Goal: Obtain resource: Obtain resource

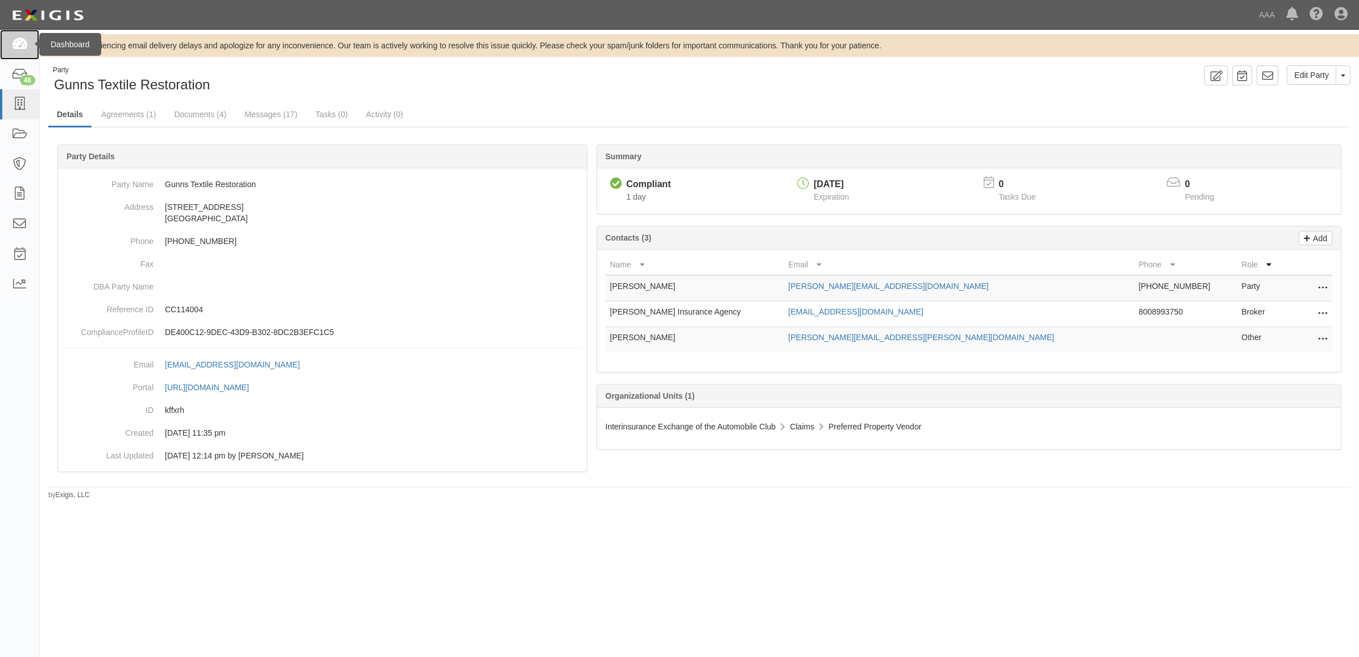
click at [24, 41] on icon at bounding box center [19, 44] width 16 height 13
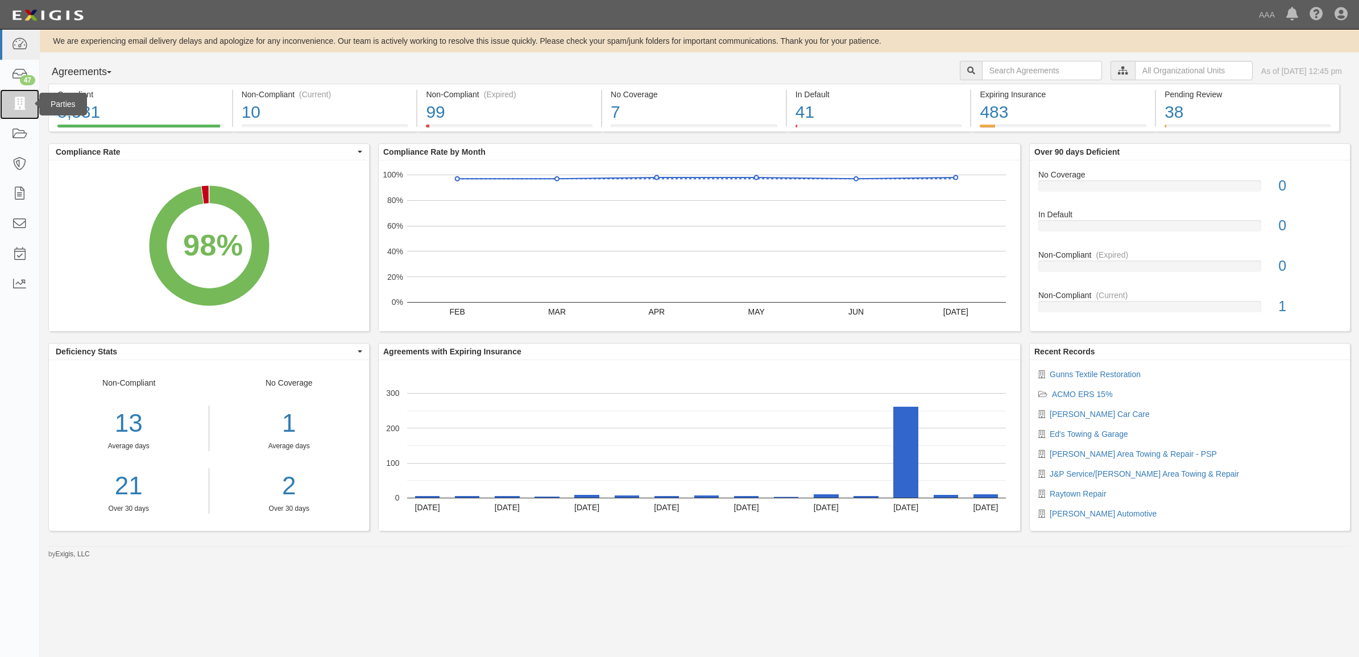
click at [24, 100] on icon at bounding box center [19, 104] width 16 height 13
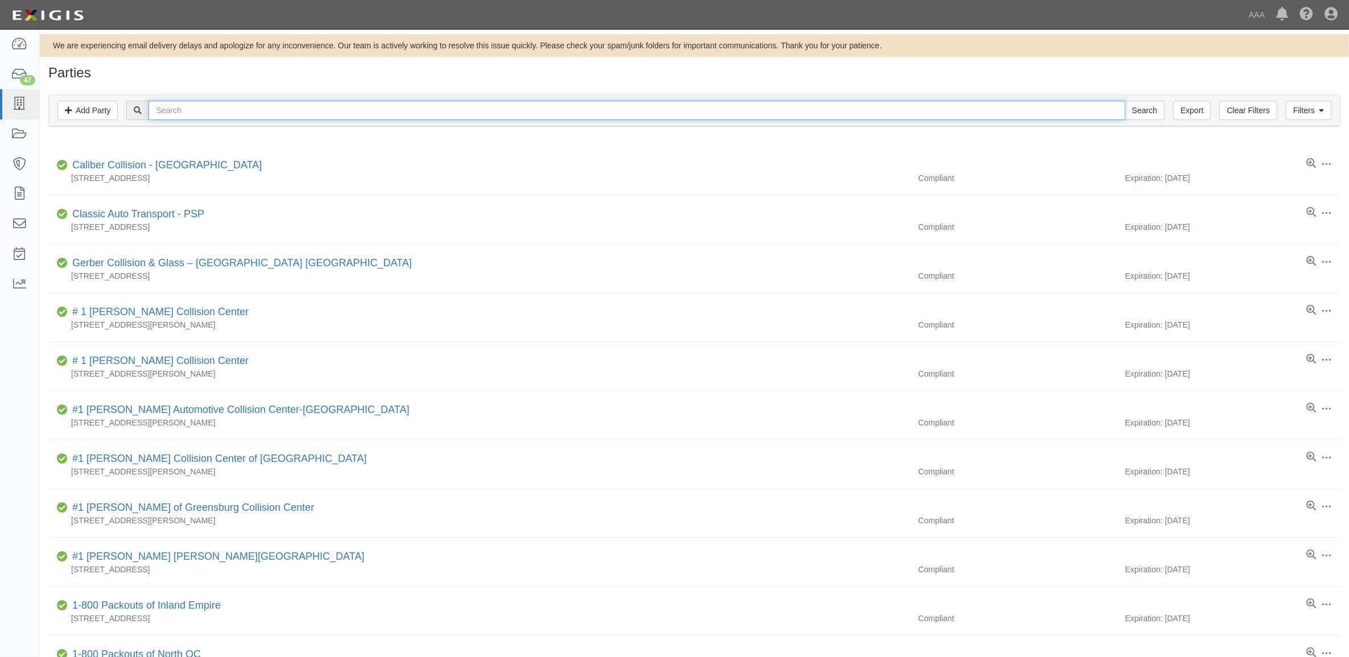
click at [221, 109] on input "text" at bounding box center [636, 110] width 976 height 19
type input "Fusco"
click at [1125, 101] on input "Search" at bounding box center [1145, 110] width 40 height 19
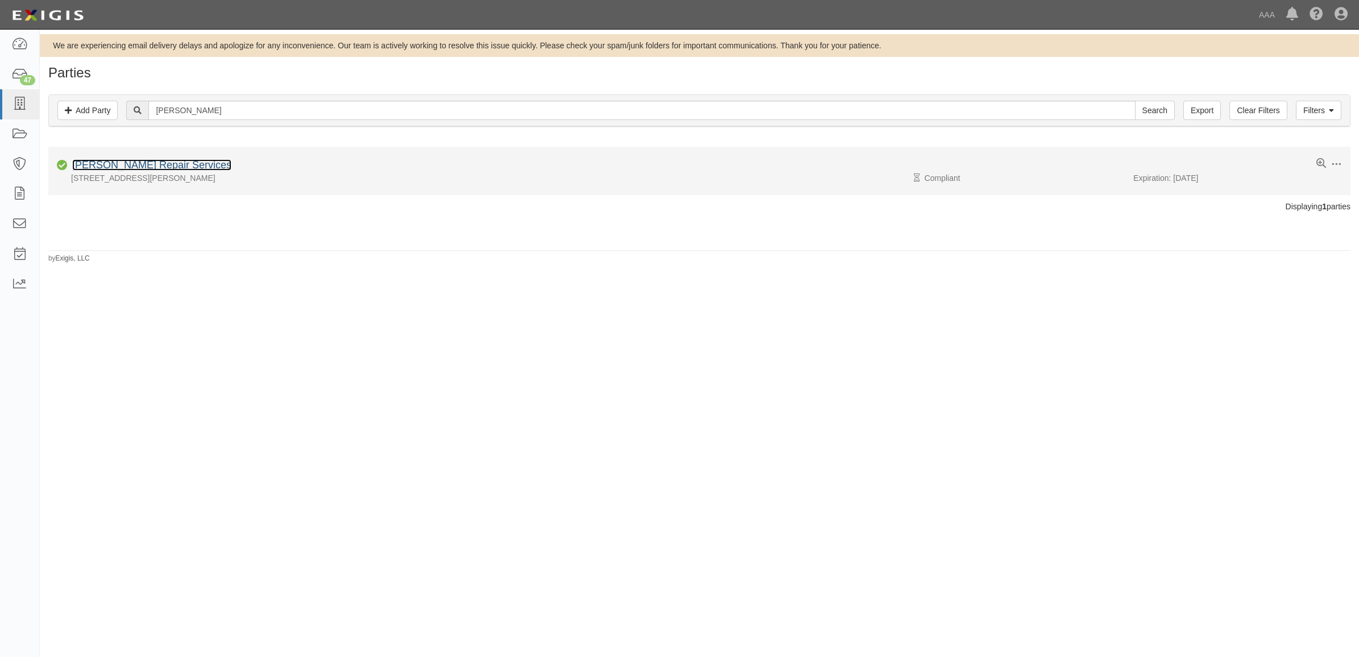
click at [142, 163] on link "Fusco Repair Services" at bounding box center [151, 164] width 159 height 11
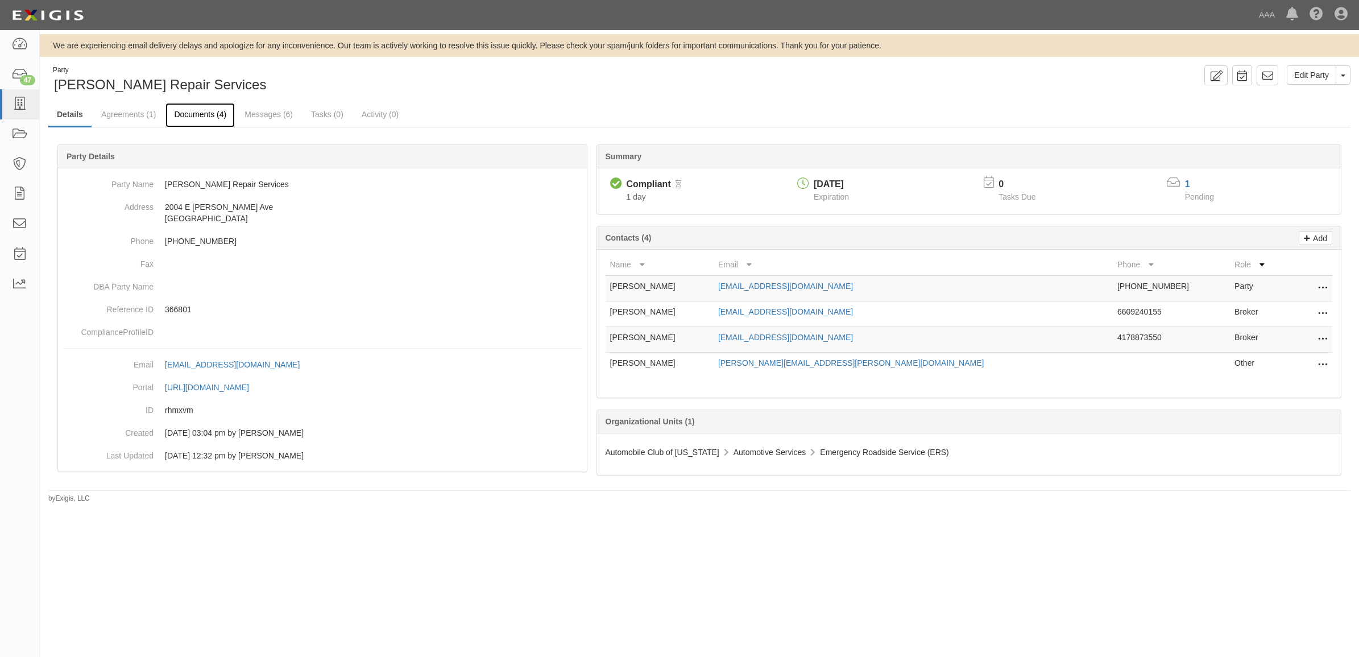
click at [203, 115] on link "Documents (4)" at bounding box center [200, 115] width 69 height 24
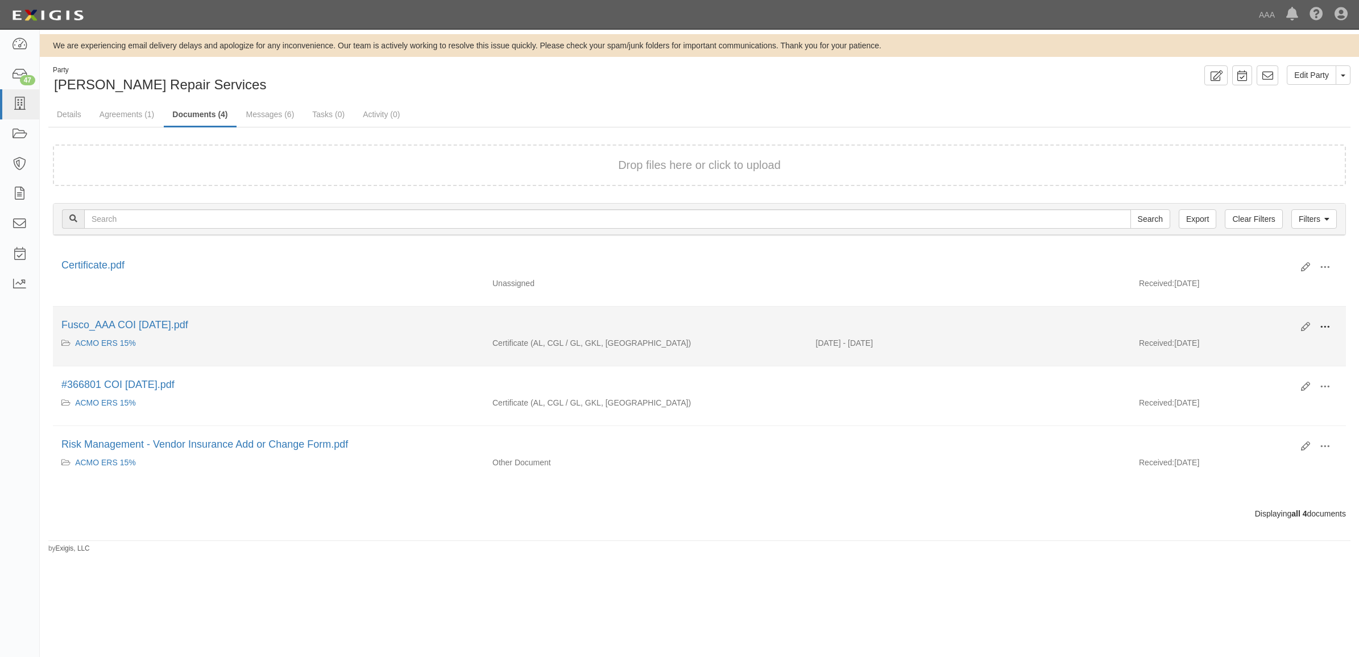
click at [1327, 330] on span at bounding box center [1325, 327] width 10 height 10
click at [1297, 342] on link "View" at bounding box center [1270, 343] width 90 height 20
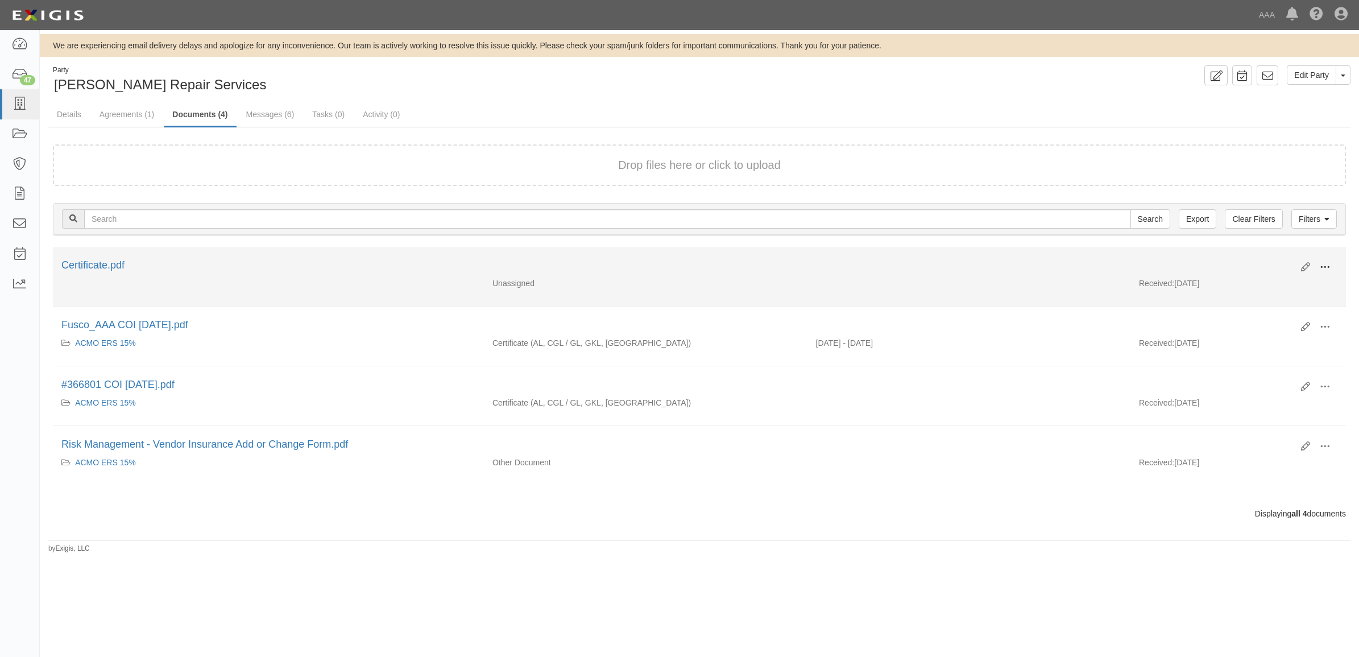
click at [1323, 263] on span at bounding box center [1325, 267] width 10 height 10
click at [1283, 286] on link "View" at bounding box center [1270, 284] width 90 height 20
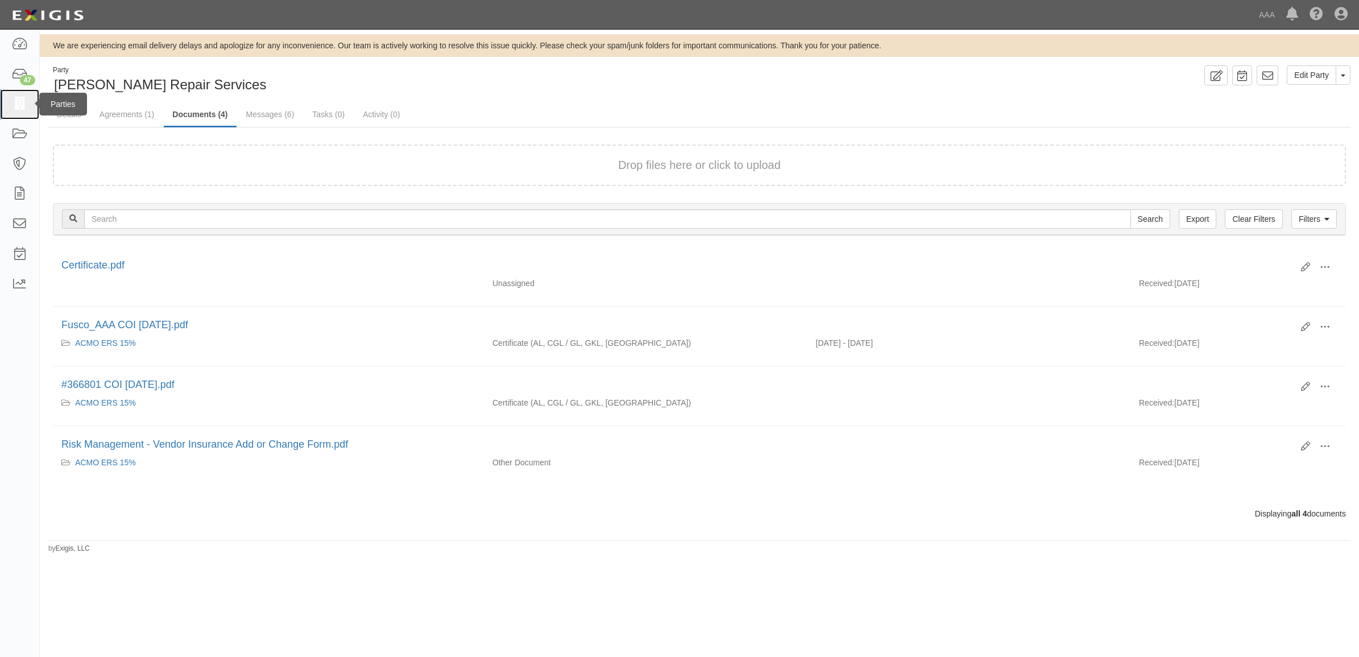
click at [26, 104] on icon at bounding box center [19, 104] width 16 height 13
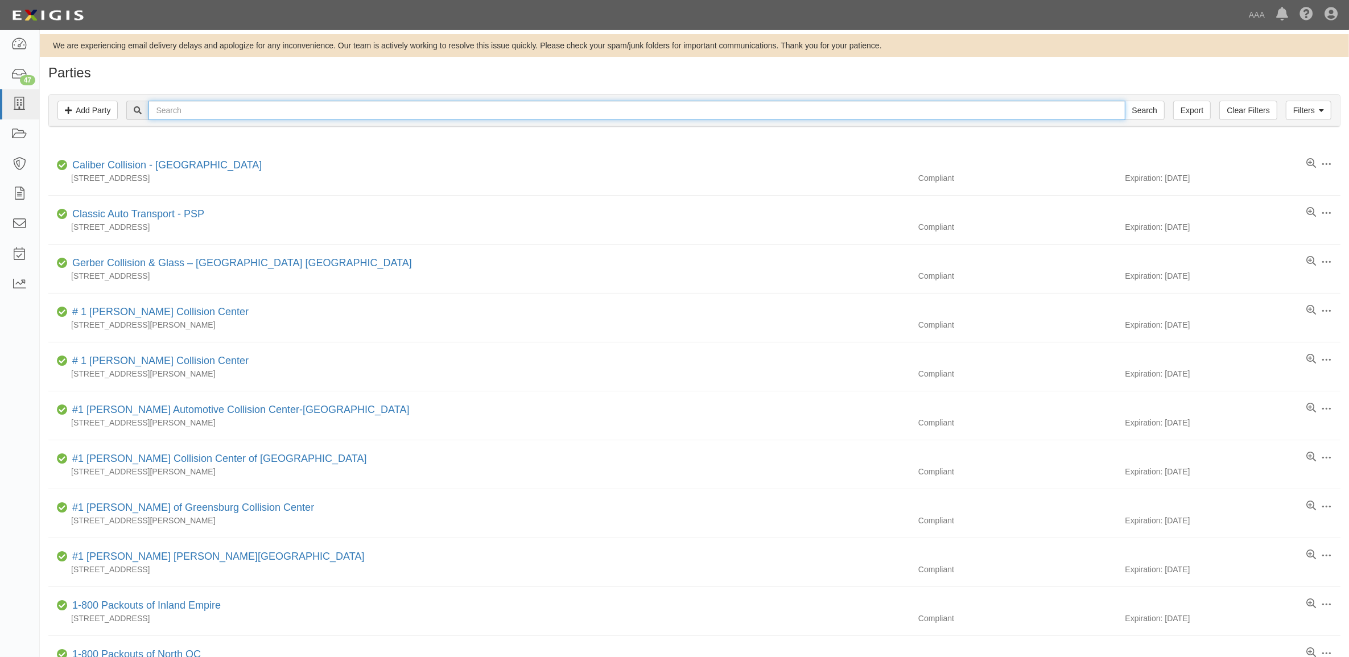
click at [251, 105] on input "text" at bounding box center [636, 110] width 976 height 19
type input "MA"
click at [1125, 101] on input "Search" at bounding box center [1145, 110] width 40 height 19
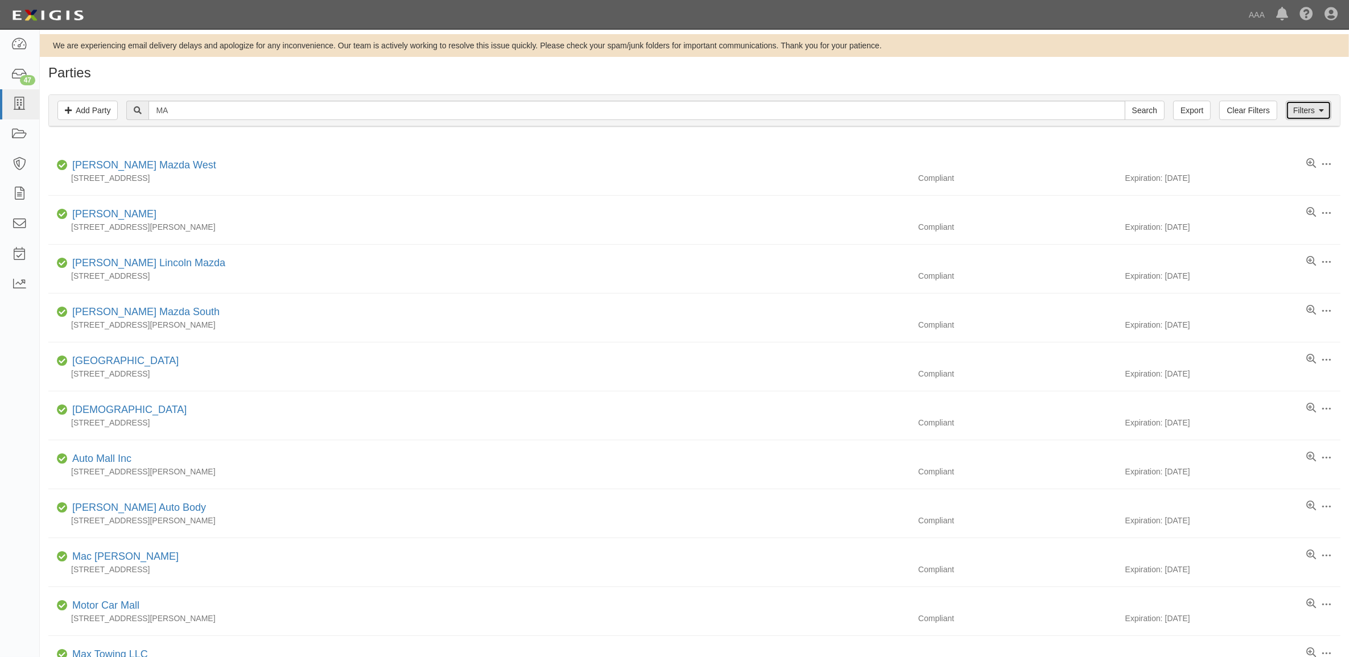
click at [1312, 106] on link "Filters" at bounding box center [1309, 110] width 46 height 19
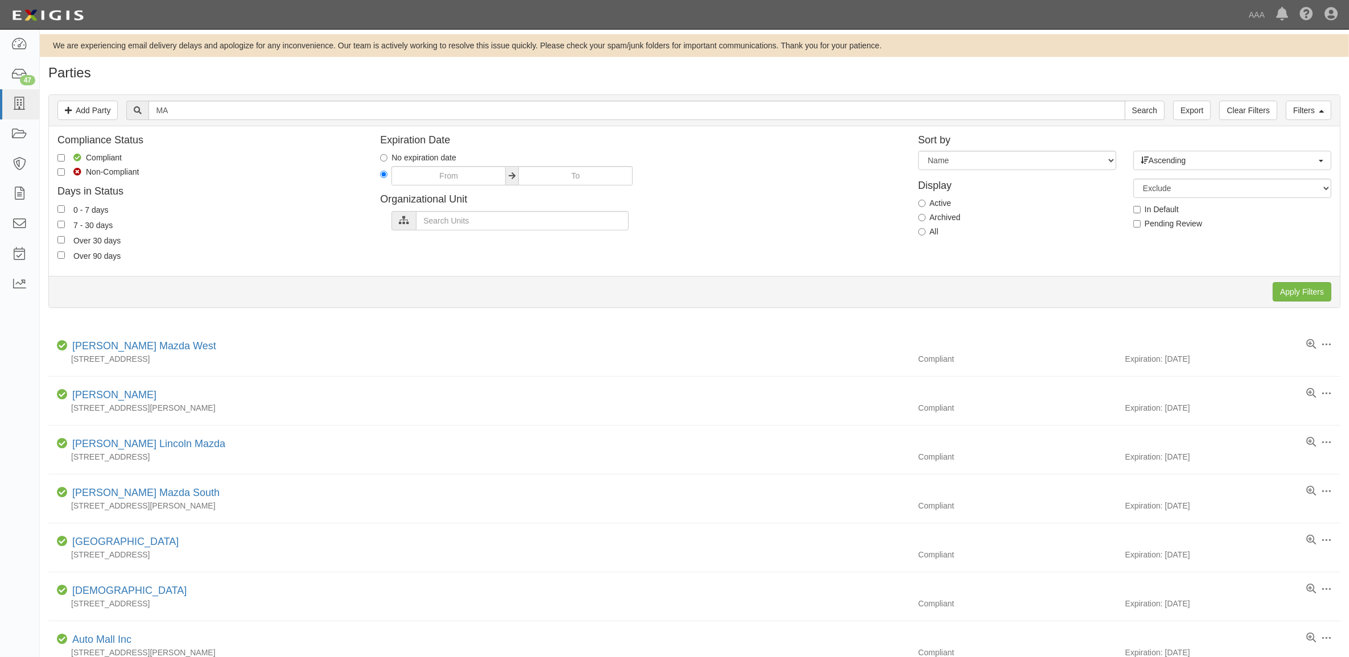
click at [937, 230] on div "All" at bounding box center [1017, 231] width 198 height 11
click at [929, 231] on label "All" at bounding box center [928, 231] width 20 height 11
click at [925, 231] on input "All" at bounding box center [921, 231] width 7 height 7
radio input "true"
click at [1300, 288] on input "Apply Filters" at bounding box center [1301, 291] width 59 height 19
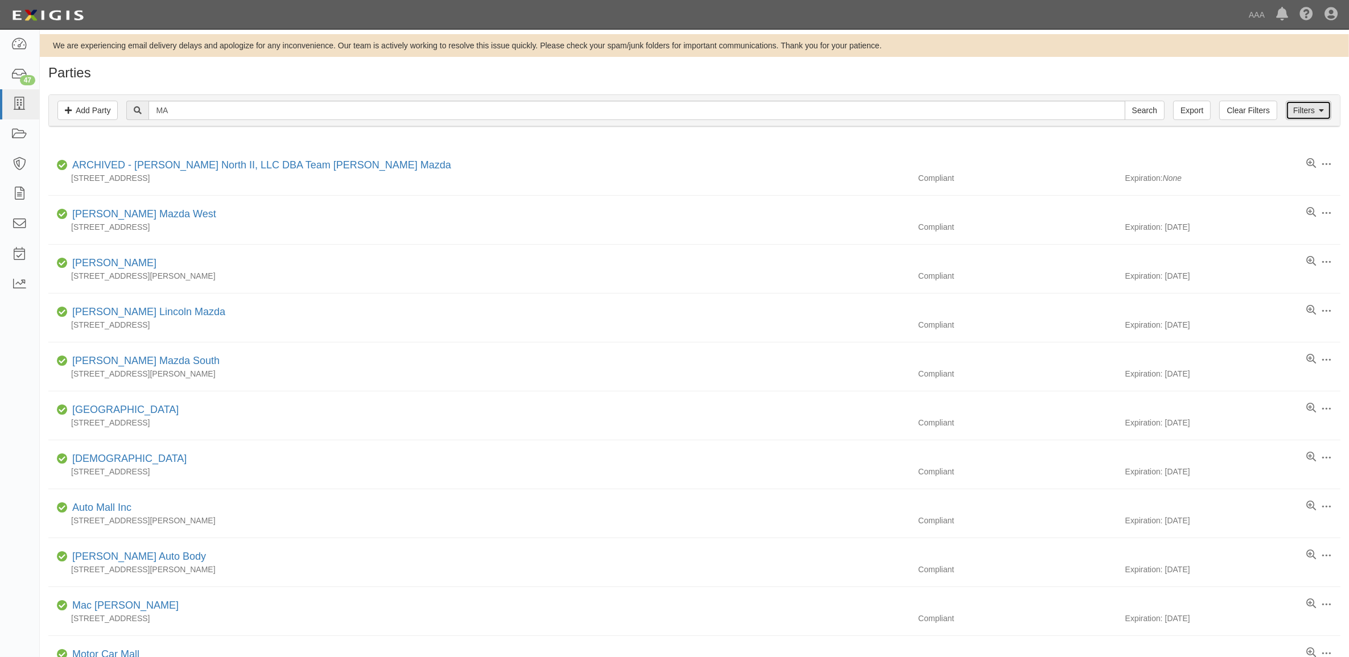
click at [1297, 112] on link "Filters" at bounding box center [1309, 110] width 46 height 19
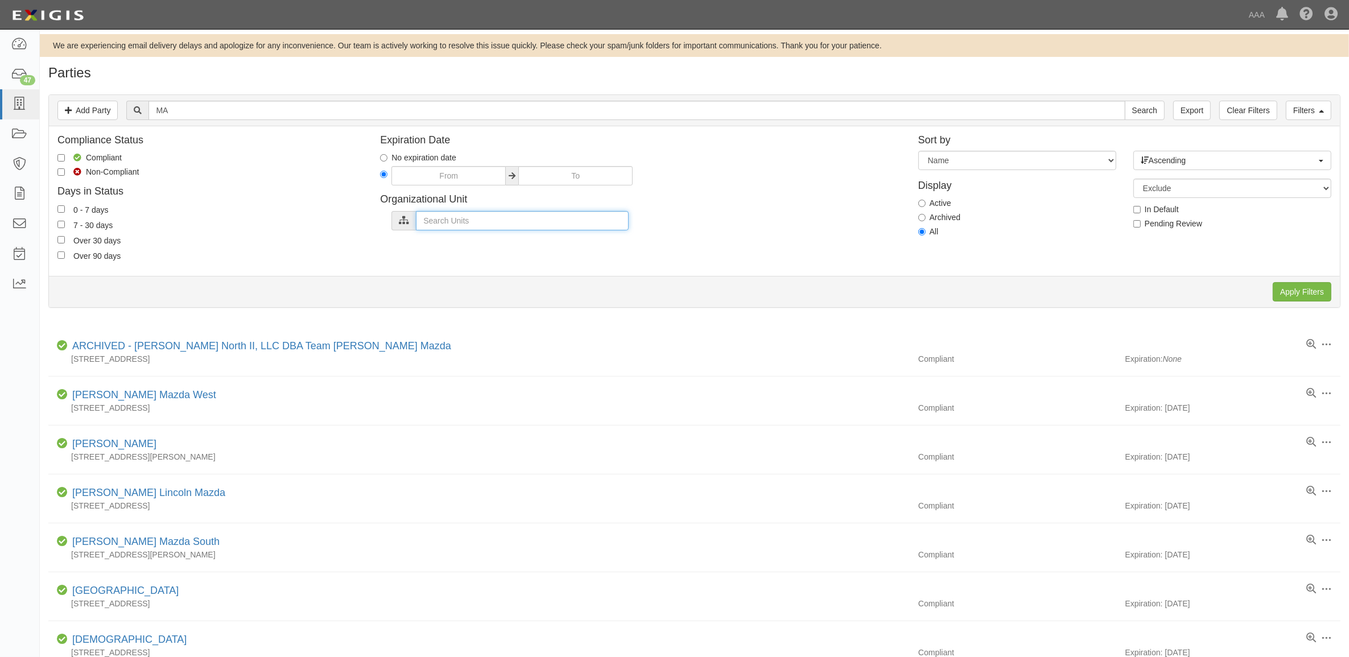
click at [484, 219] on input "text" at bounding box center [522, 220] width 213 height 19
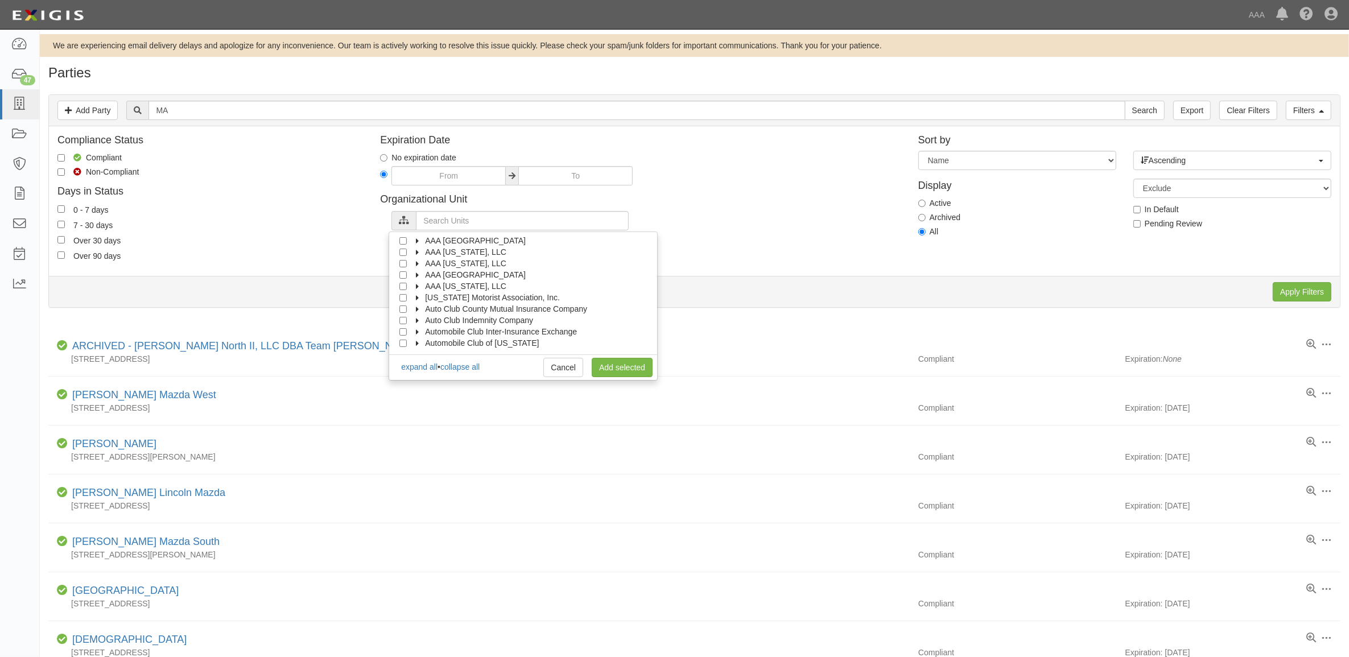
click at [421, 306] on label "Auto Club County Mutual Insurance Company" at bounding box center [499, 308] width 176 height 11
click at [415, 319] on input "Claims" at bounding box center [413, 320] width 7 height 7
checkbox input "true"
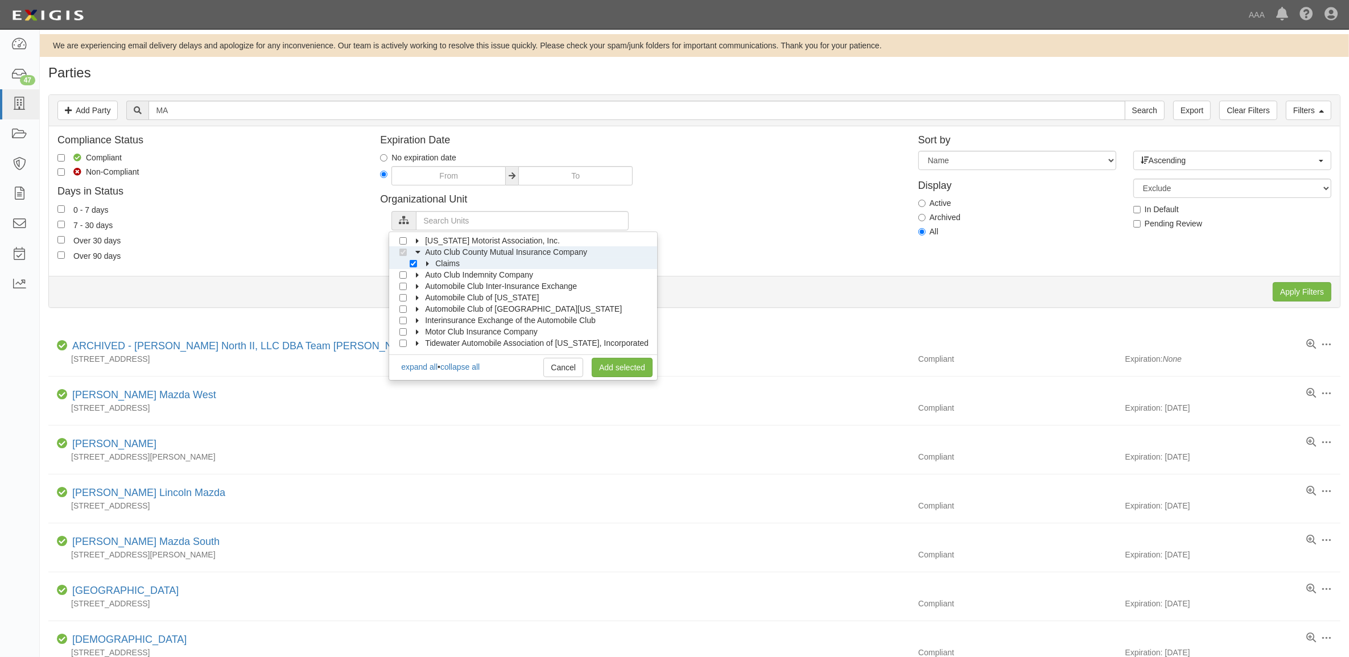
click at [417, 276] on icon at bounding box center [418, 274] width 8 height 5
click at [414, 286] on input "Claims" at bounding box center [413, 286] width 7 height 7
checkbox input "true"
click at [425, 297] on span "Automobile Club Inter-Insurance Exchange" at bounding box center [501, 297] width 152 height 9
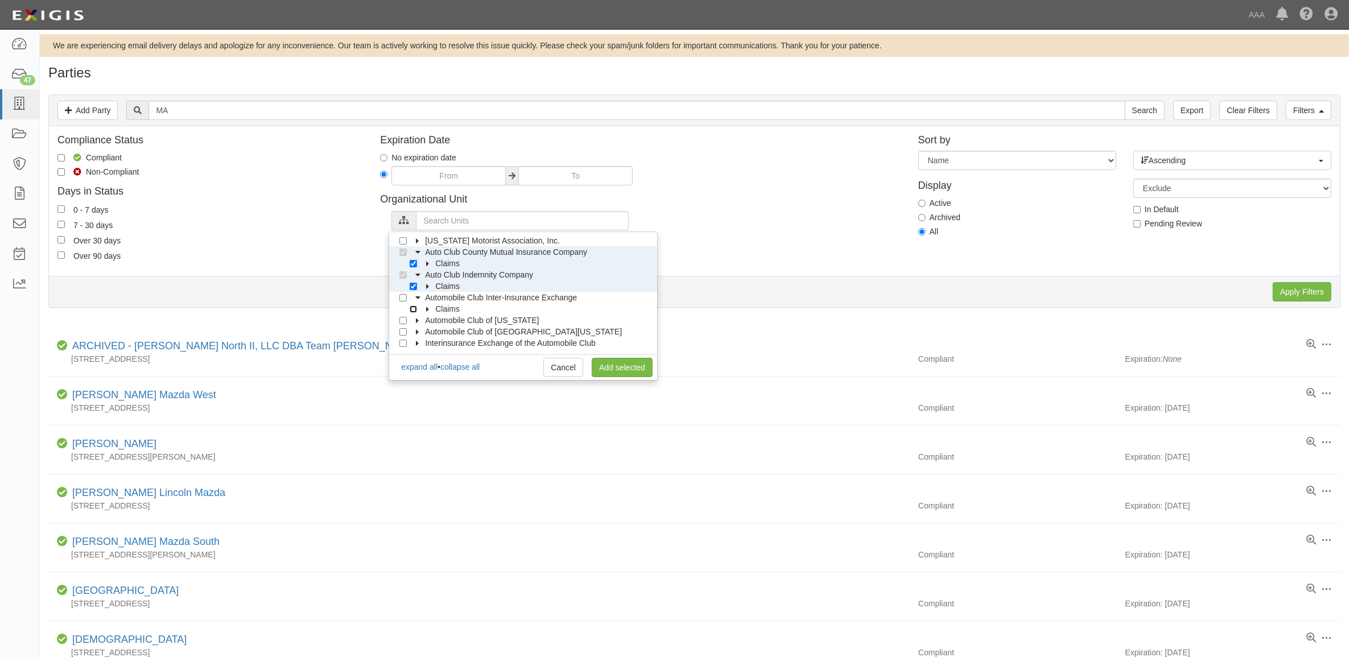
click at [416, 308] on input "Claims" at bounding box center [413, 308] width 7 height 7
checkbox input "true"
click at [421, 319] on icon at bounding box center [418, 320] width 8 height 5
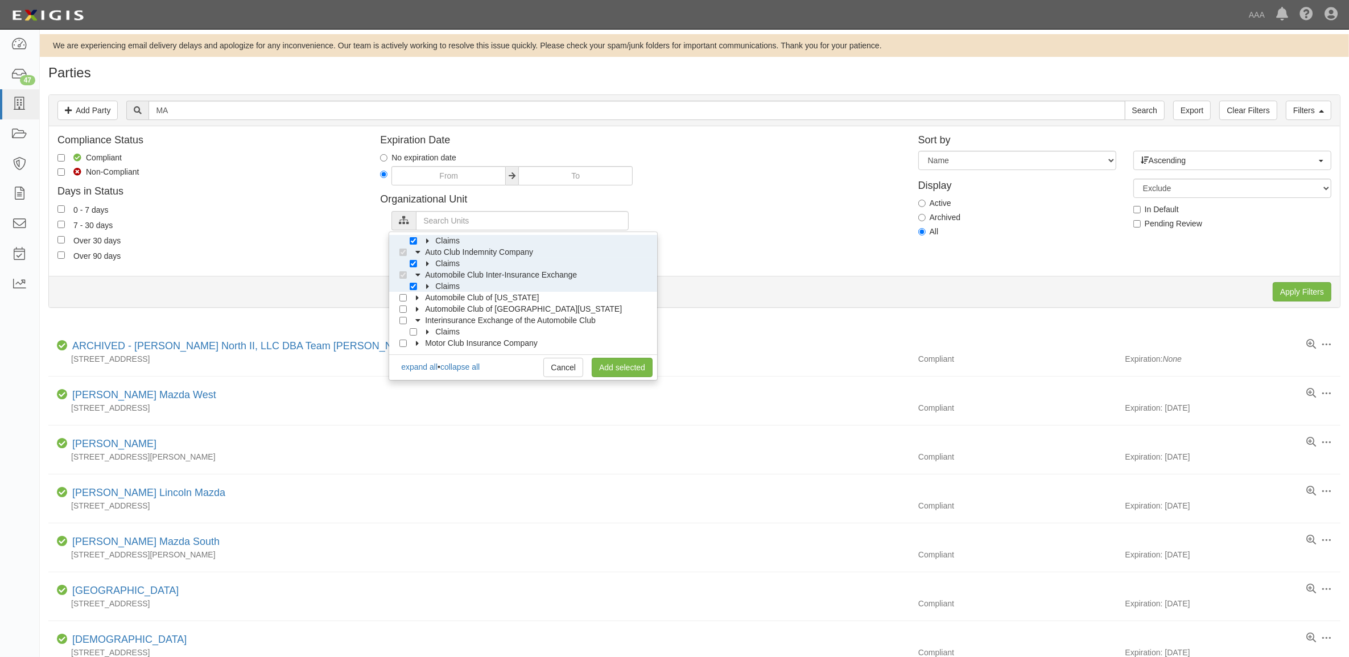
click at [429, 331] on icon at bounding box center [428, 331] width 8 height 5
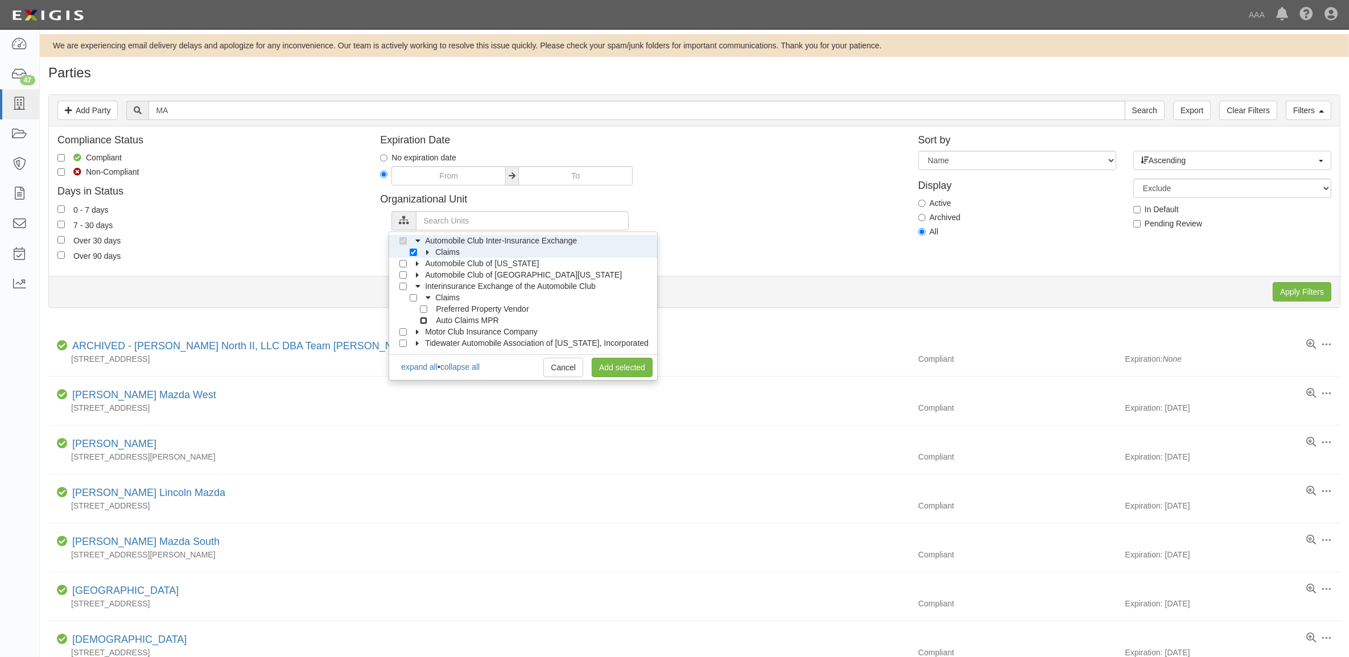
click at [424, 320] on input "Auto Claims MPR" at bounding box center [423, 320] width 7 height 7
checkbox input "true"
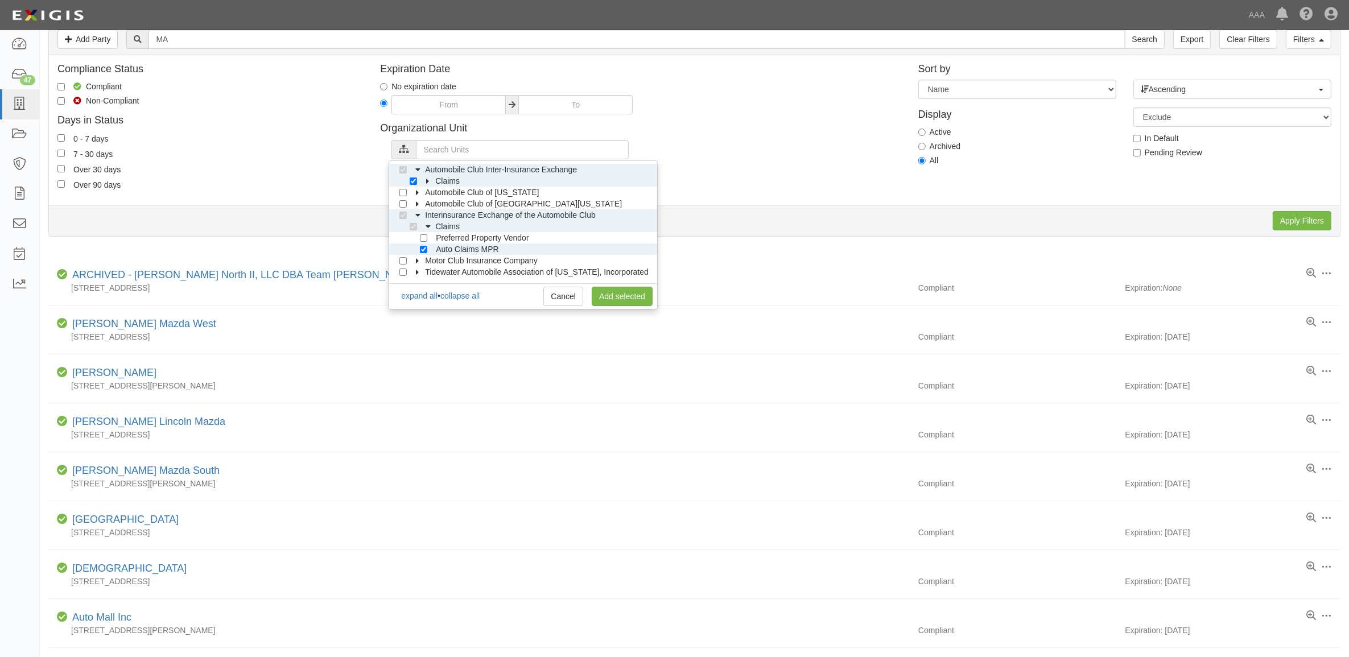
click at [419, 263] on icon at bounding box center [418, 260] width 8 height 5
click at [419, 270] on div at bounding box center [416, 270] width 10 height 7
click at [414, 273] on input "Claims" at bounding box center [413, 271] width 7 height 7
checkbox input "true"
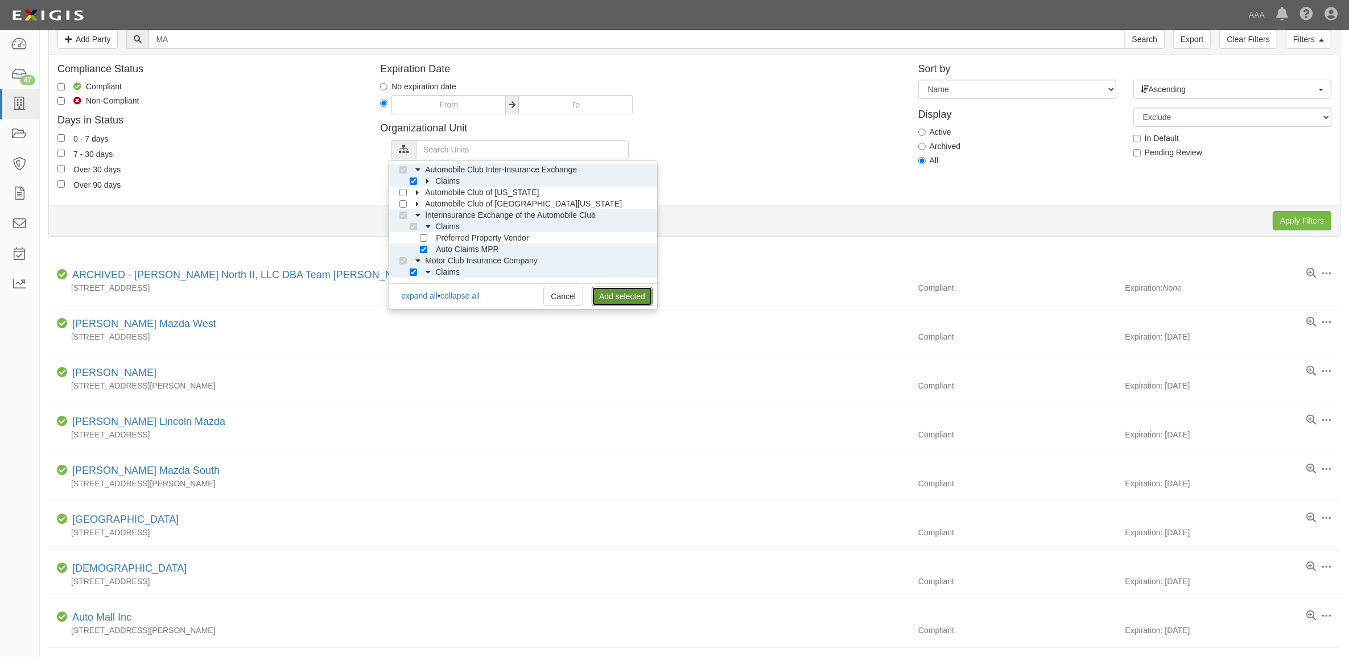
click at [614, 297] on link "Add selected" at bounding box center [622, 296] width 61 height 19
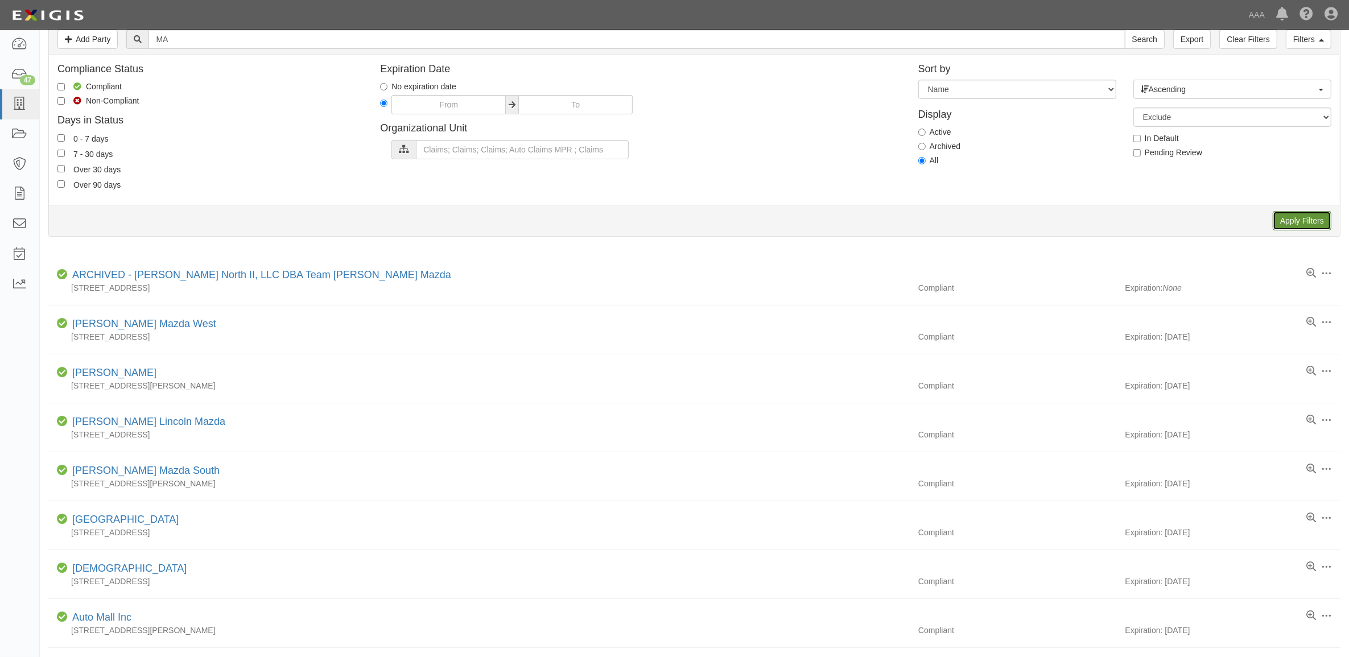
click at [1308, 224] on input "Apply Filters" at bounding box center [1301, 220] width 59 height 19
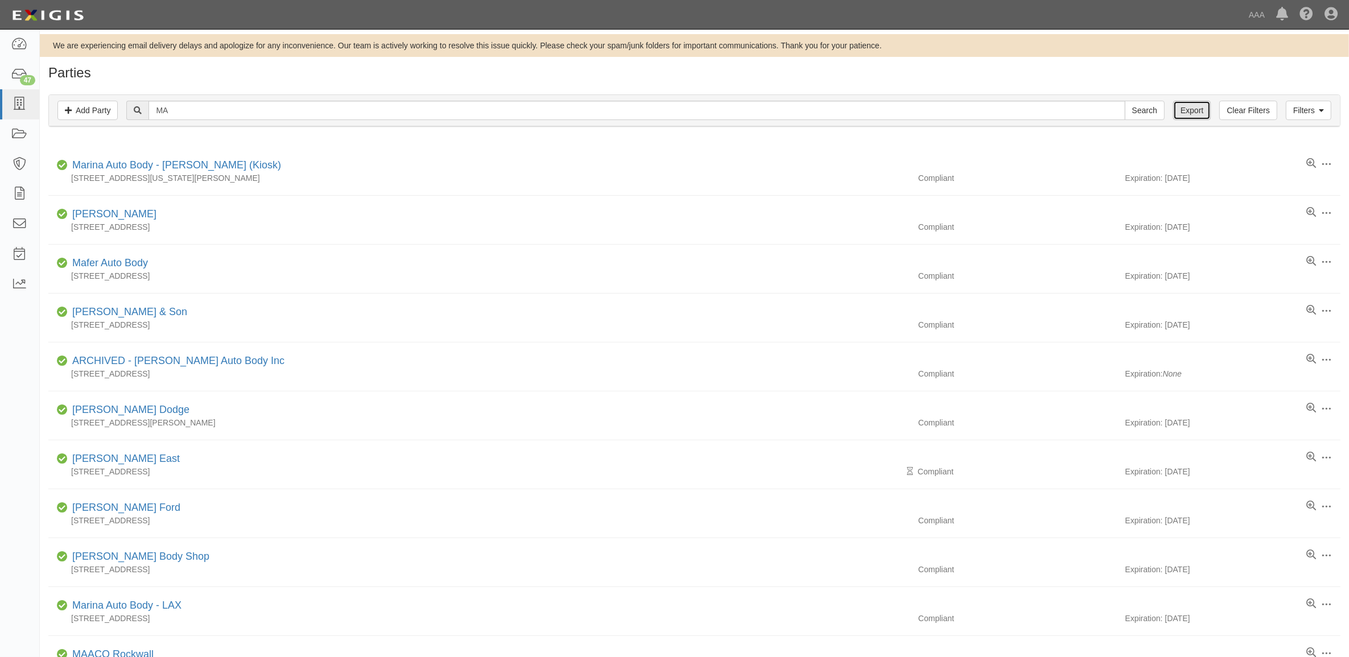
click at [1189, 112] on link "Export" at bounding box center [1192, 110] width 38 height 19
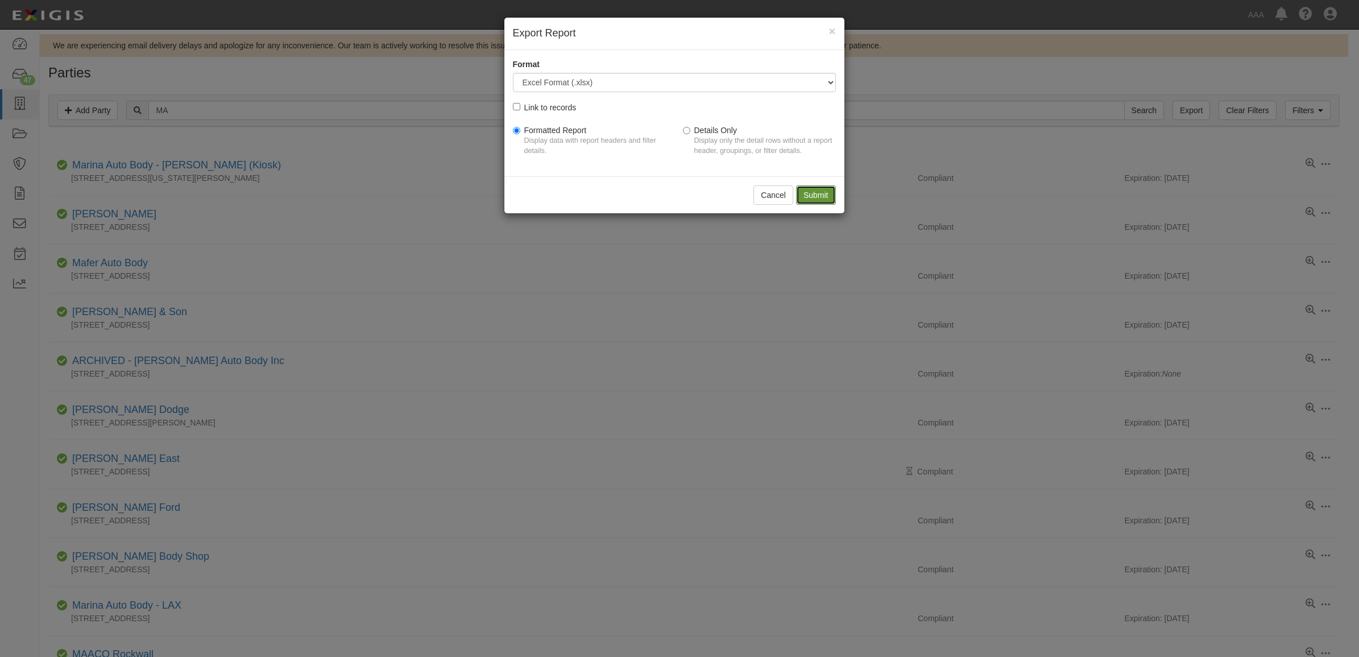
click at [828, 197] on input "Submit" at bounding box center [816, 194] width 40 height 19
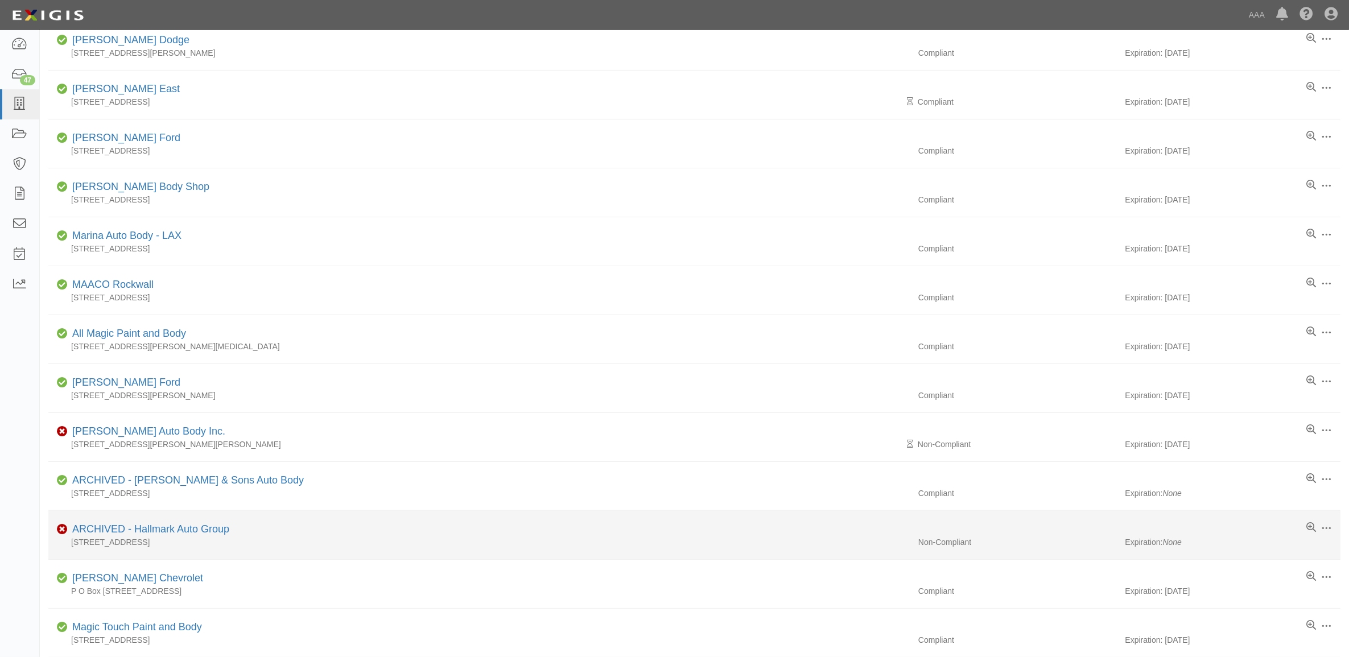
scroll to position [614, 0]
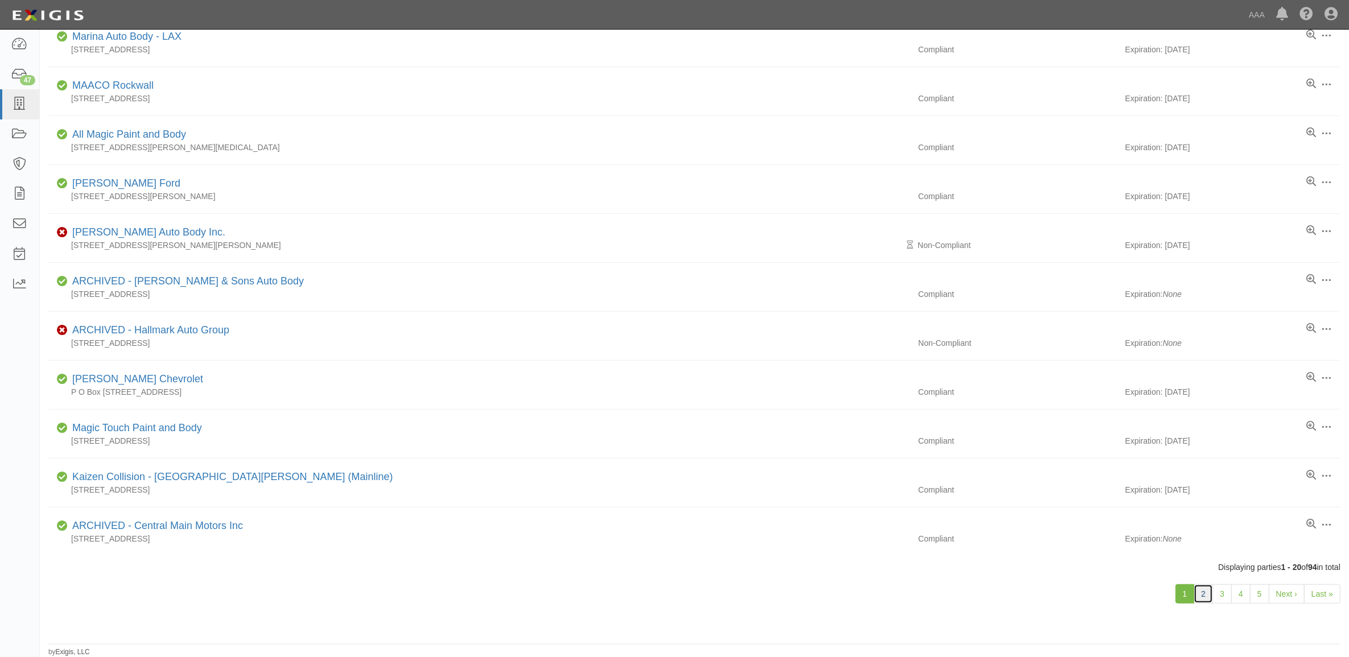
click at [1204, 598] on link "2" at bounding box center [1202, 593] width 19 height 19
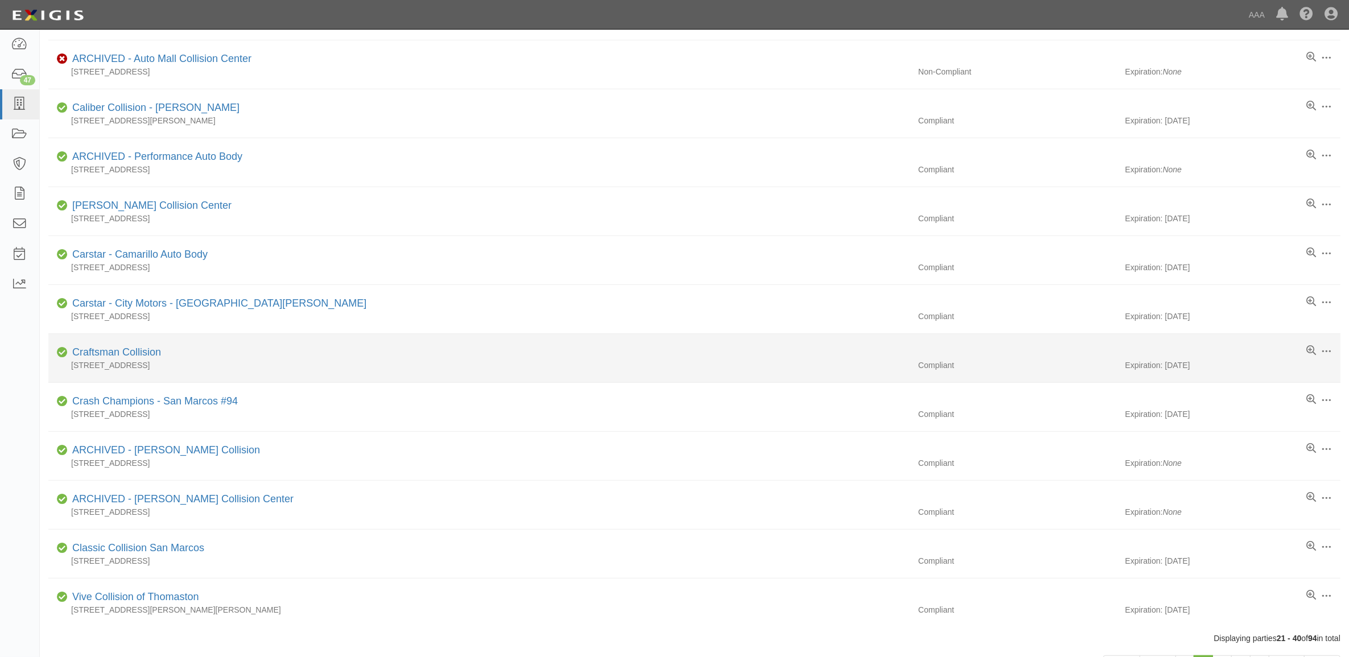
scroll to position [573, 0]
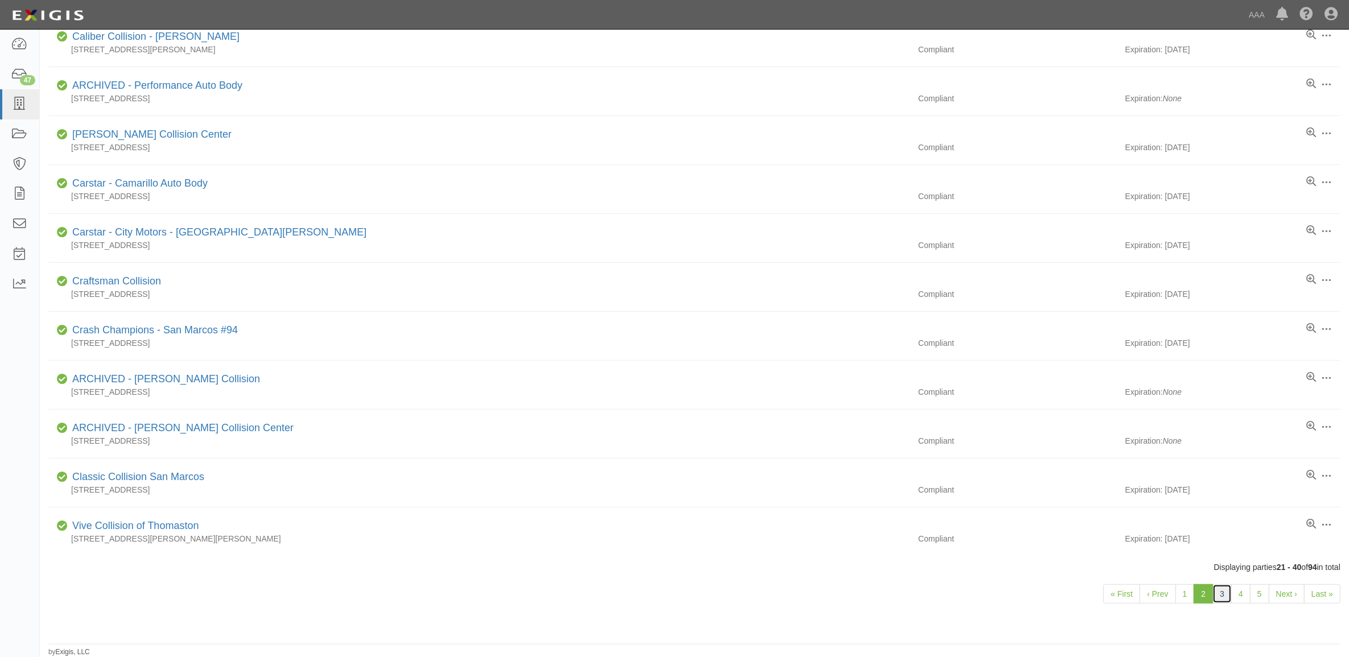
click at [1217, 596] on link "3" at bounding box center [1221, 593] width 19 height 19
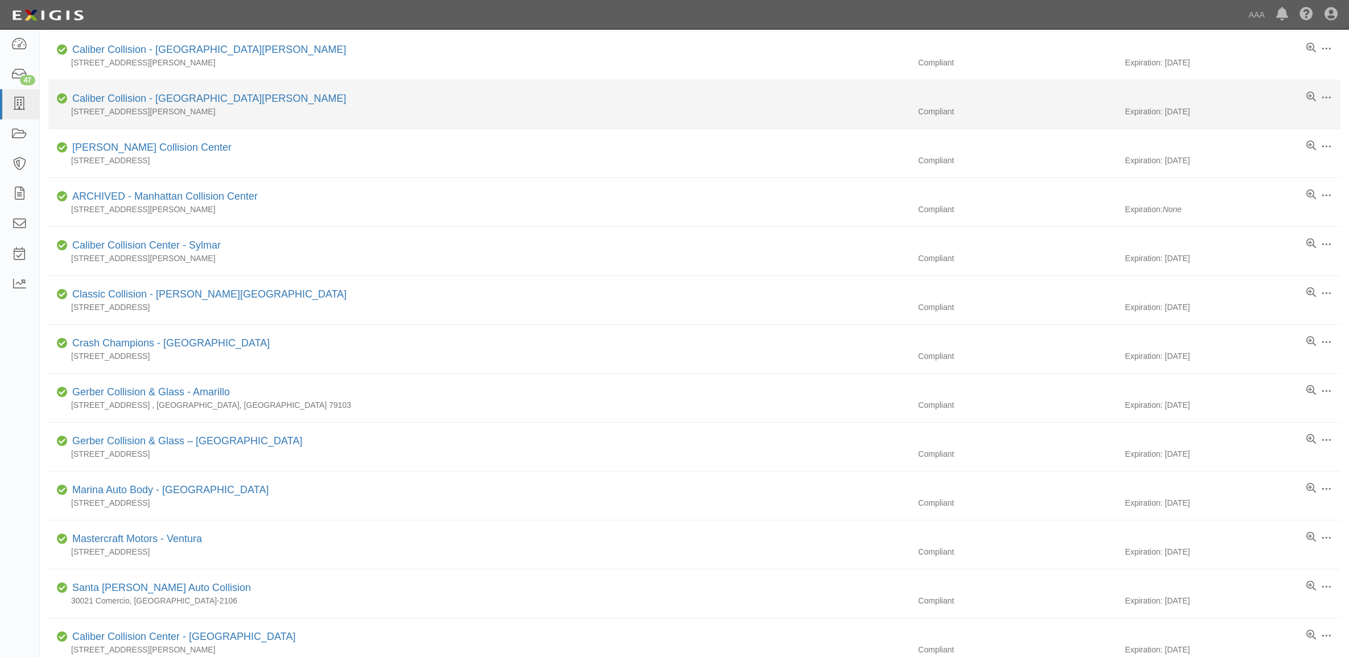
scroll to position [284, 0]
